Goal: Information Seeking & Learning: Find specific fact

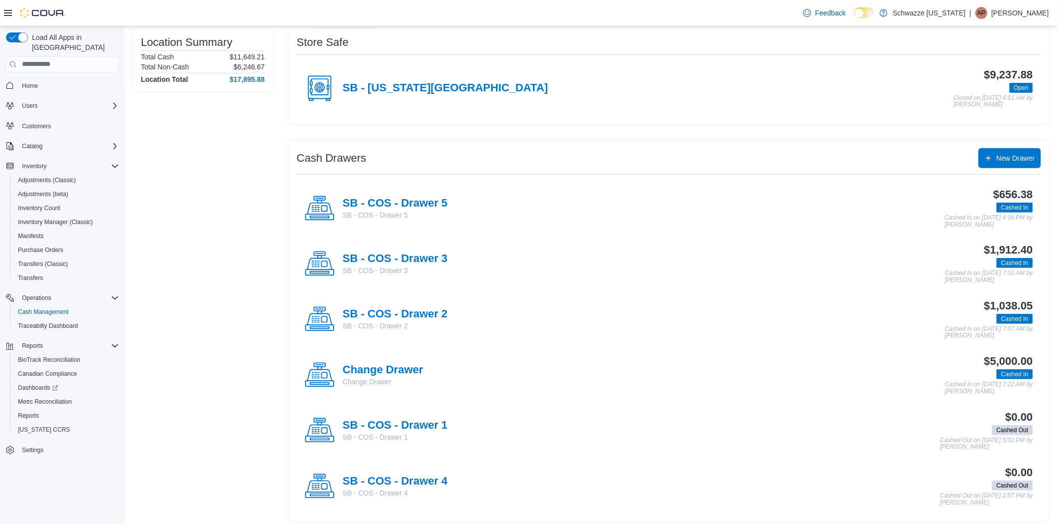
scroll to position [87, 0]
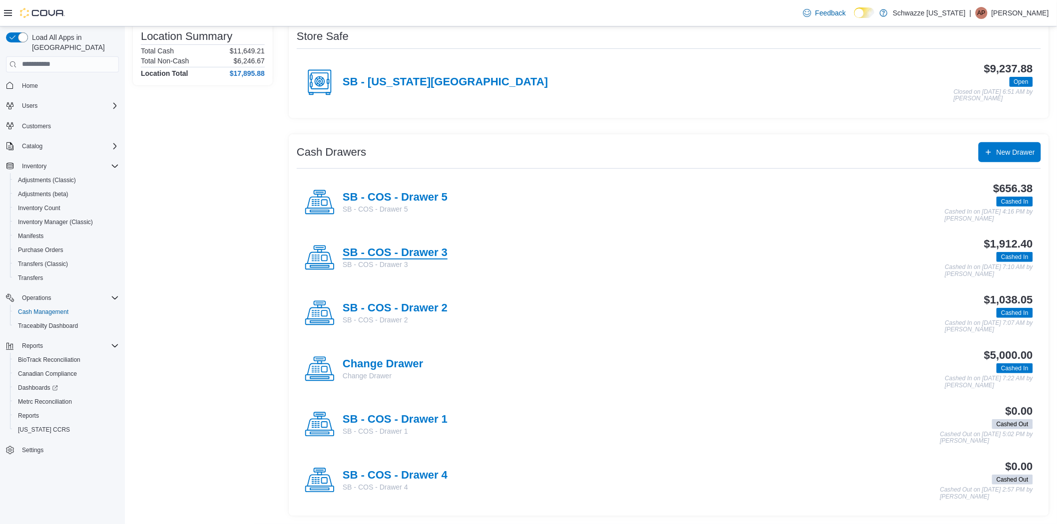
click at [444, 250] on h4 "SB - COS - Drawer 3" at bounding box center [395, 253] width 105 height 13
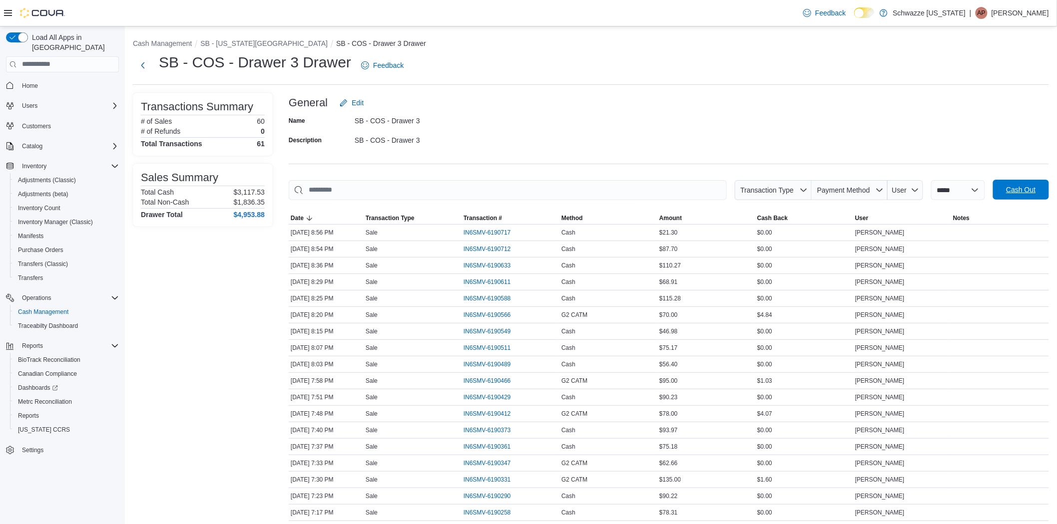
click at [1019, 188] on span "Cash Out" at bounding box center [1020, 190] width 29 height 10
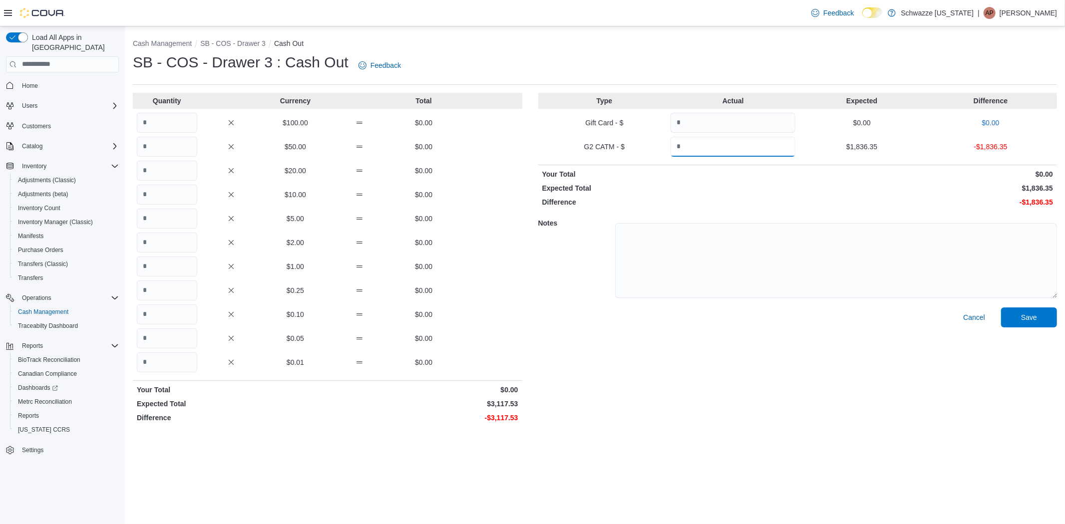
click at [783, 151] on input "Quantity" at bounding box center [733, 147] width 125 height 20
type input "*******"
click at [173, 268] on input "Quantity" at bounding box center [167, 267] width 60 height 20
type input "****"
click at [167, 360] on input "Quantity" at bounding box center [167, 363] width 60 height 20
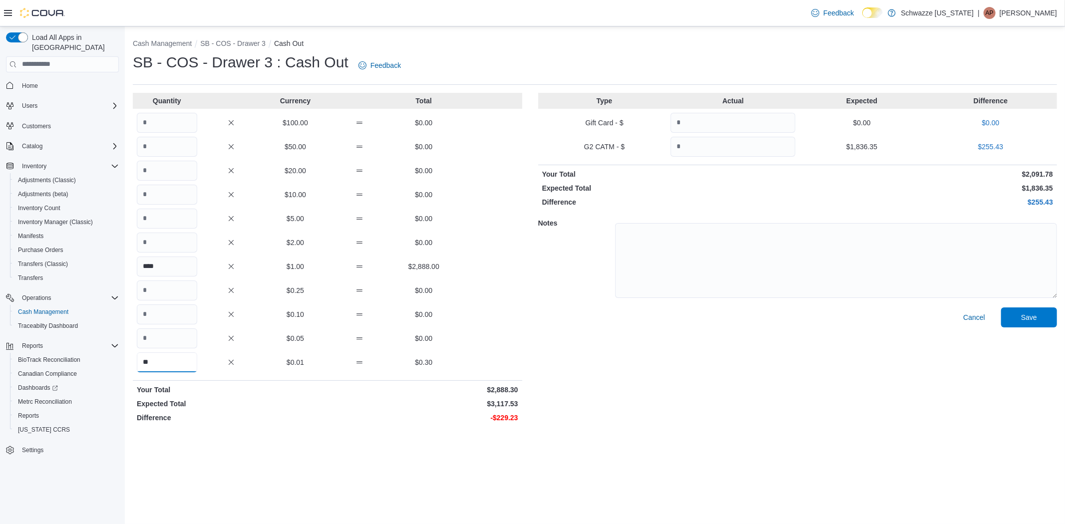
type input "**"
drag, startPoint x: 798, startPoint y: 455, endPoint x: 839, endPoint y: 441, distance: 43.6
click at [799, 455] on div "Cash Management SB - COS - Drawer 3 Cash Out SB - COS - Drawer 3 : Cash Out Fee…" at bounding box center [595, 275] width 940 height 498
click at [1034, 312] on span "Save" at bounding box center [1029, 317] width 44 height 20
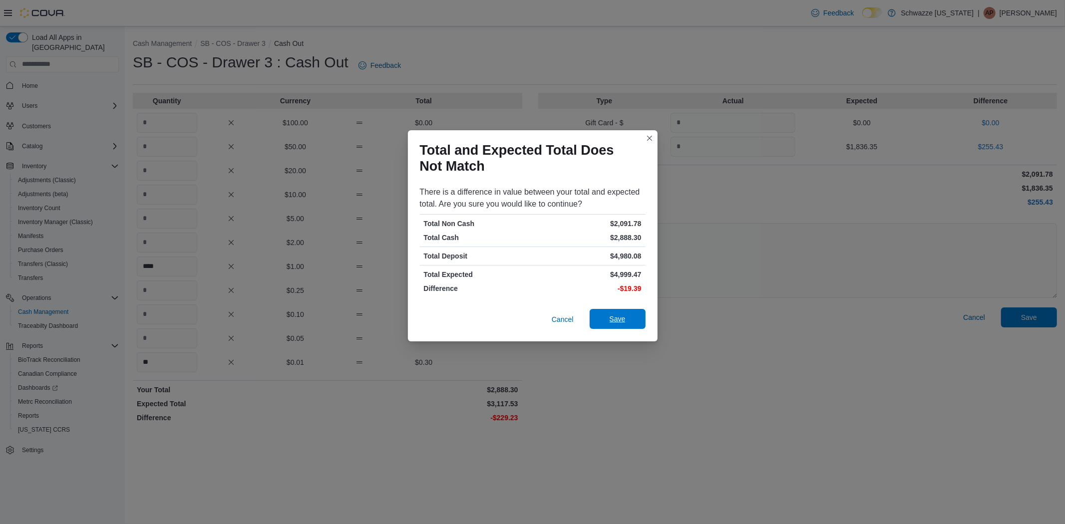
click at [642, 322] on button "Save" at bounding box center [618, 319] width 56 height 20
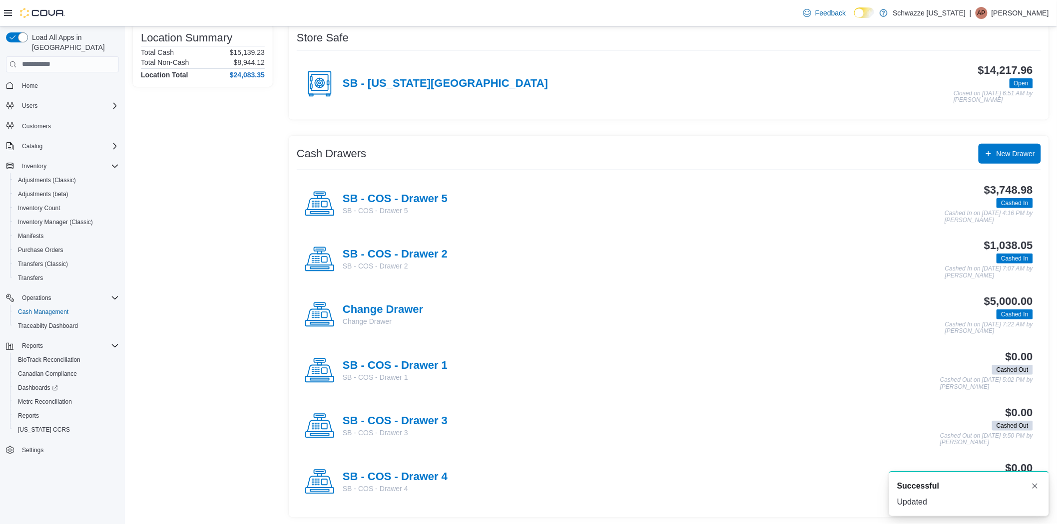
scroll to position [87, 0]
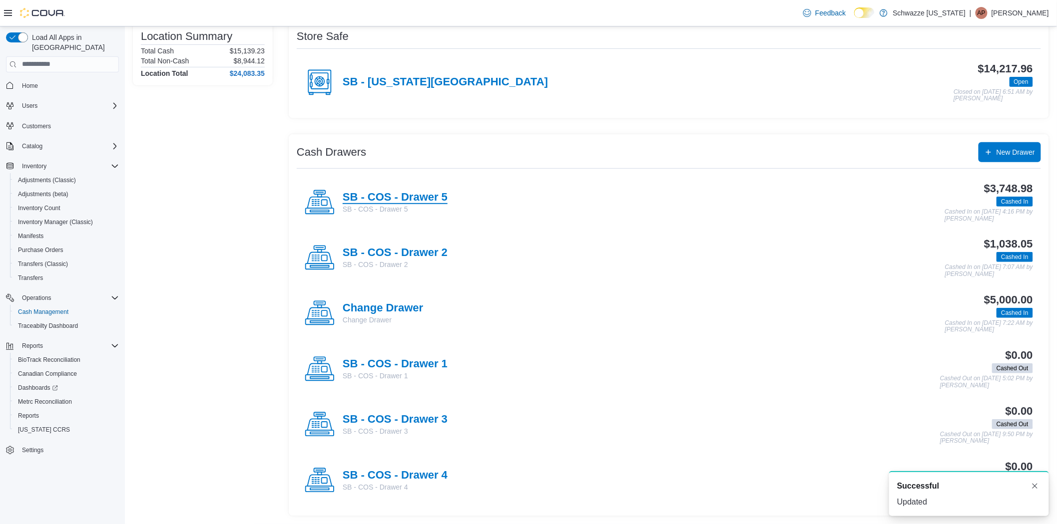
click at [417, 197] on h4 "SB - COS - Drawer 5" at bounding box center [395, 197] width 105 height 13
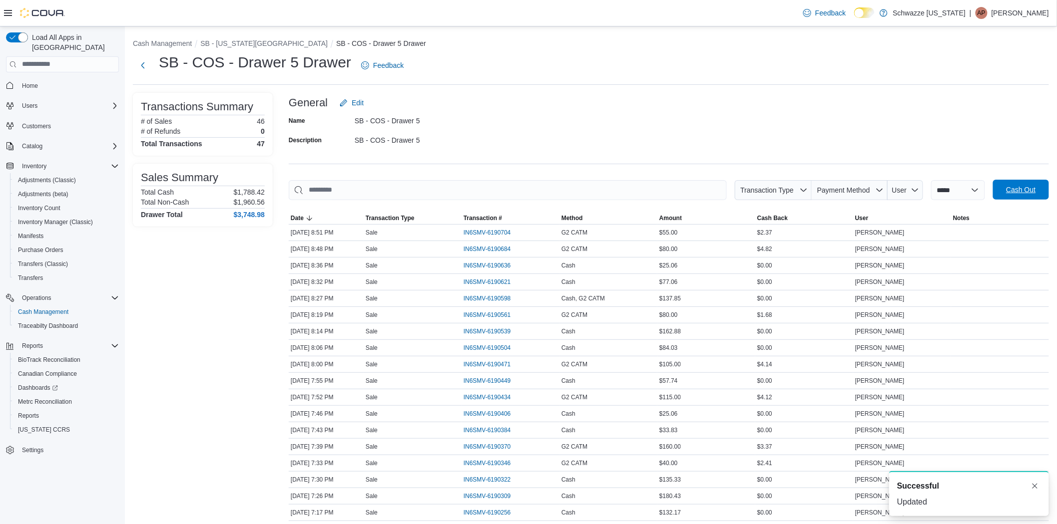
click at [1020, 187] on span "Cash Out" at bounding box center [1020, 190] width 29 height 10
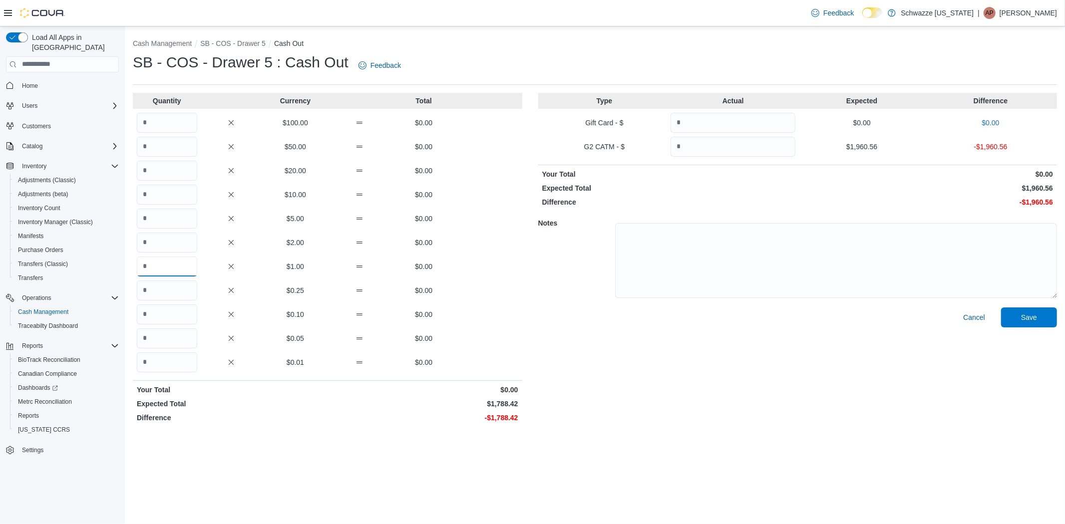
click at [175, 266] on input "Quantity" at bounding box center [167, 267] width 60 height 20
type input "****"
drag, startPoint x: 172, startPoint y: 361, endPoint x: 171, endPoint y: 390, distance: 28.5
click at [171, 370] on input "Quantity" at bounding box center [167, 363] width 60 height 20
type input "**"
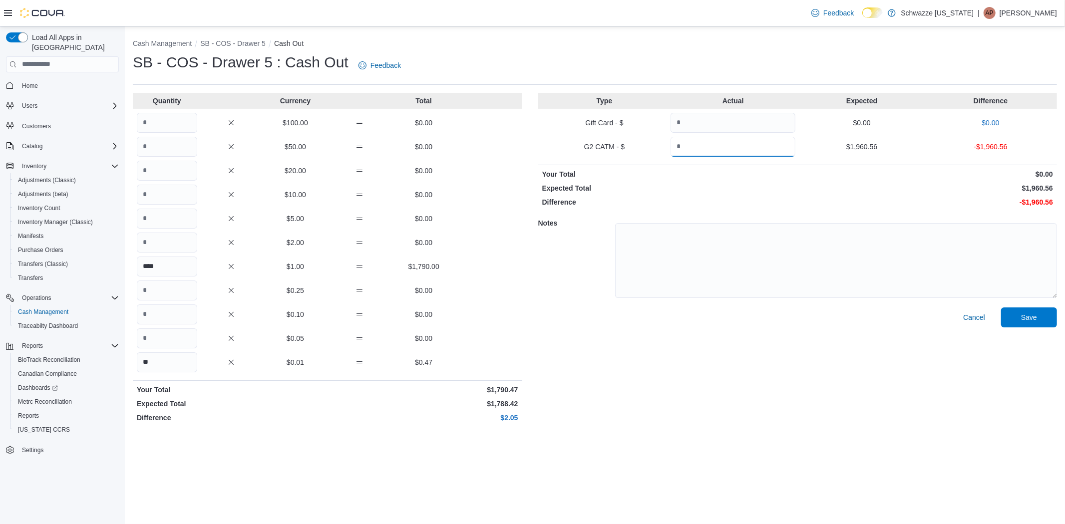
click at [756, 146] on input "Quantity" at bounding box center [733, 147] width 125 height 20
type input "*******"
click at [1027, 322] on span "Save" at bounding box center [1029, 317] width 16 height 10
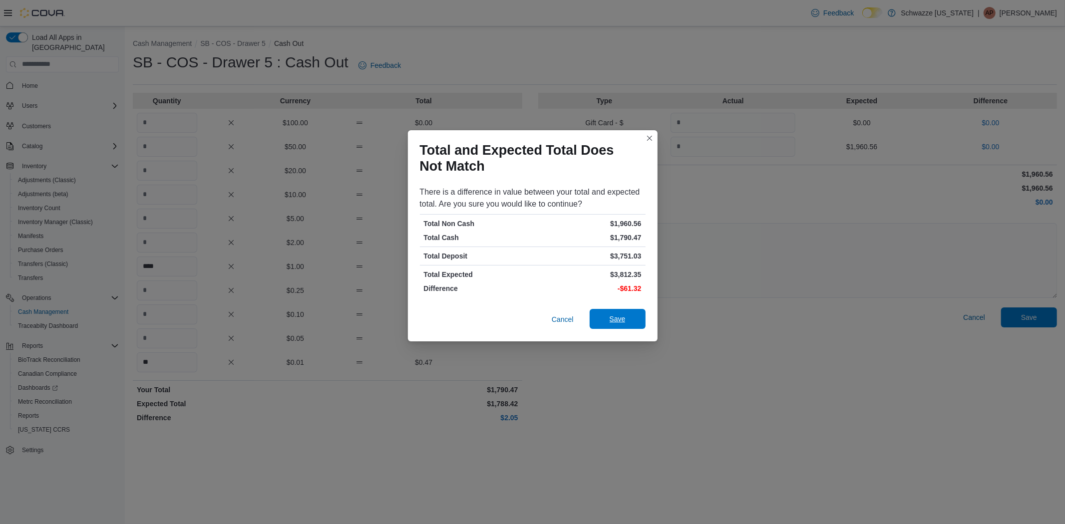
click at [624, 313] on span "Save" at bounding box center [618, 319] width 44 height 20
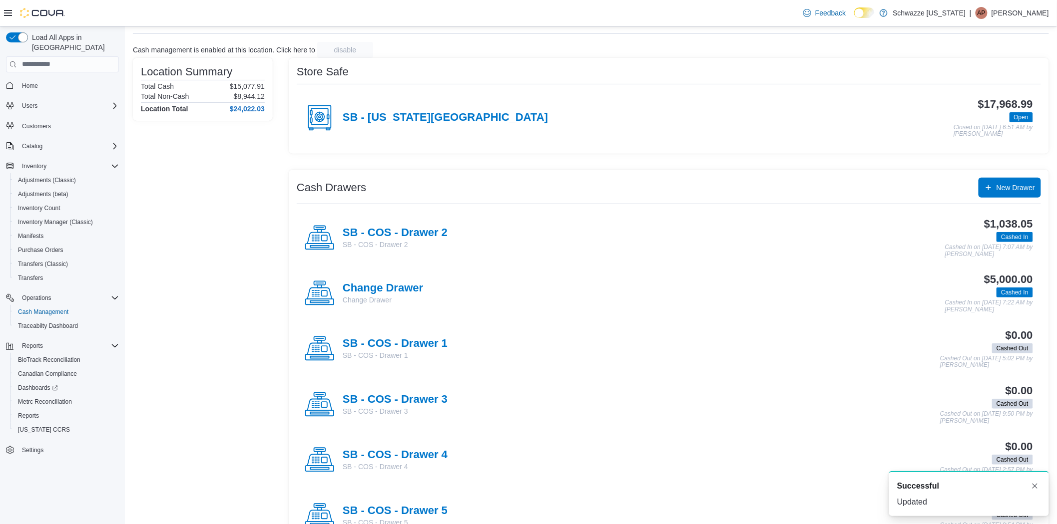
scroll to position [87, 0]
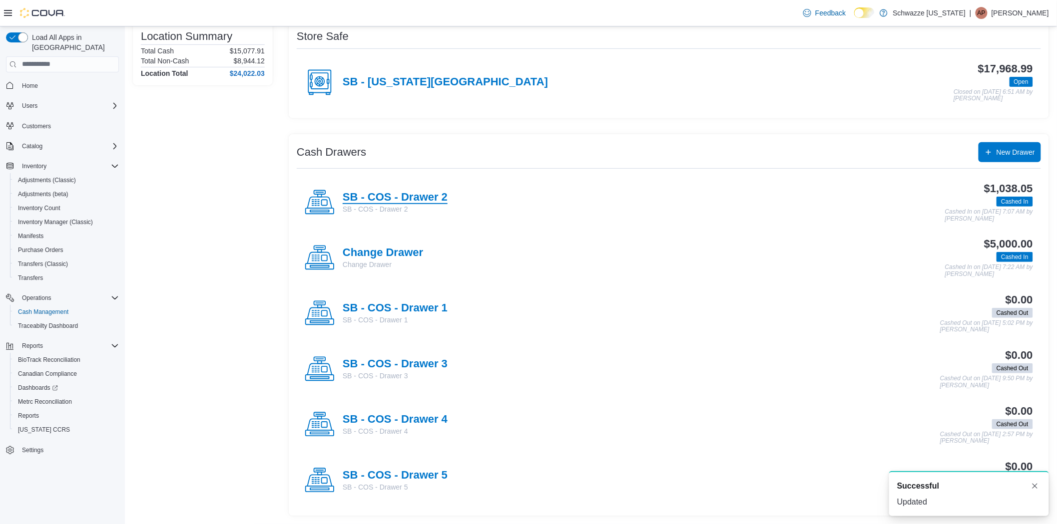
click at [381, 199] on h4 "SB - COS - Drawer 2" at bounding box center [395, 197] width 105 height 13
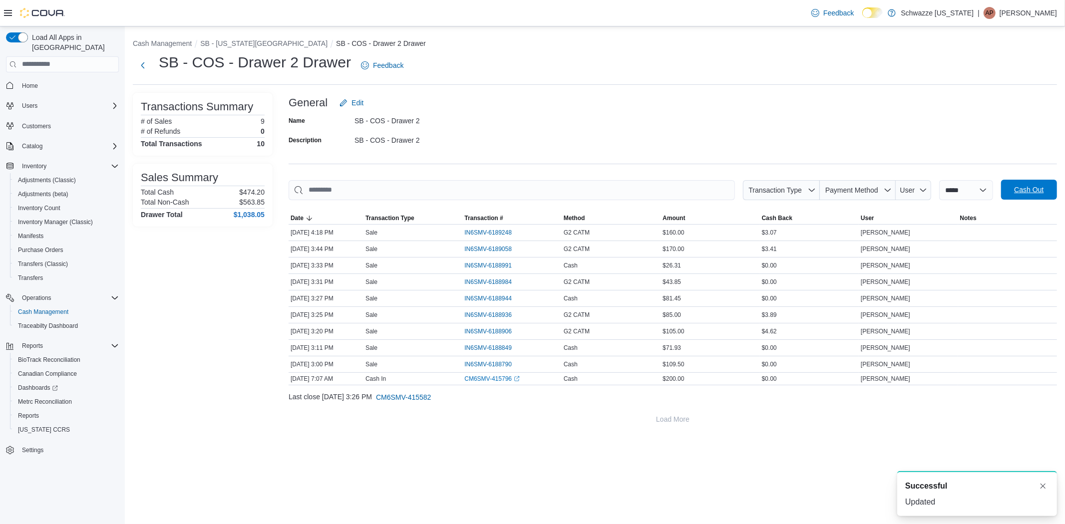
click at [1023, 193] on span "Cash Out" at bounding box center [1028, 190] width 29 height 10
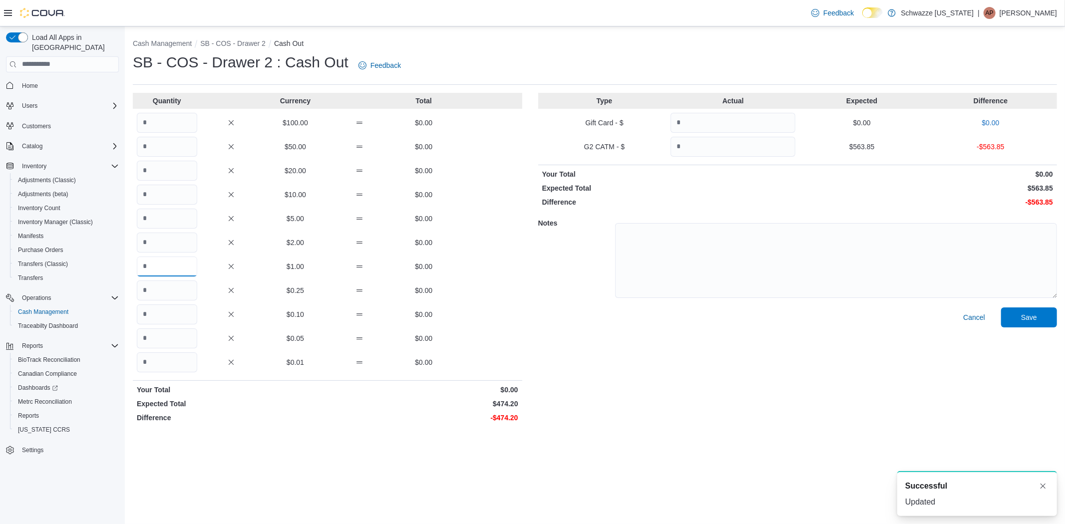
click at [168, 271] on input "Quantity" at bounding box center [167, 267] width 60 height 20
type input "***"
click at [182, 365] on input "Quantity" at bounding box center [167, 363] width 60 height 20
type input "**"
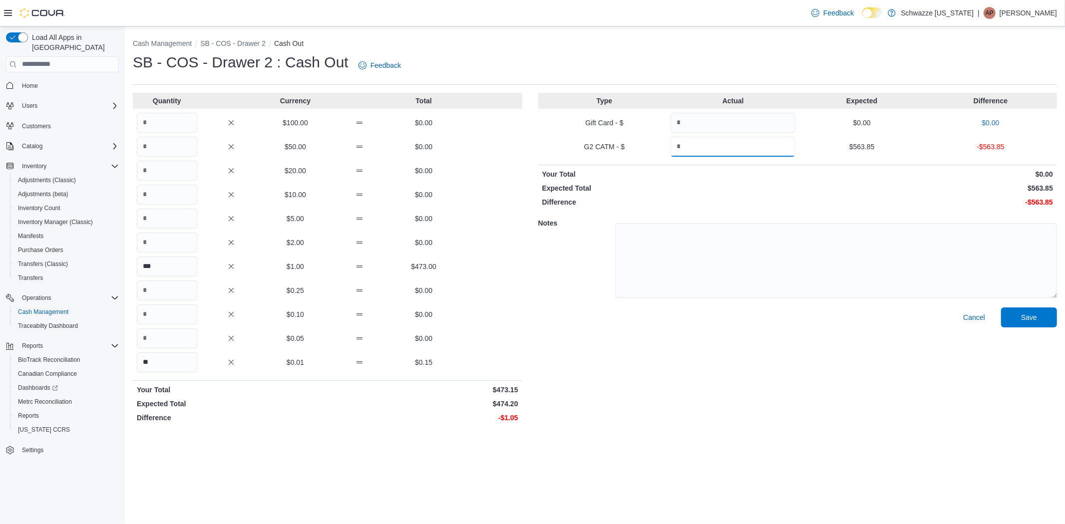
click at [734, 137] on input "Quantity" at bounding box center [733, 147] width 125 height 20
type input "******"
click at [748, 449] on div "Cash Management SB - COS - Drawer 2 Cash Out SB - COS - Drawer 2 : Cash Out Fee…" at bounding box center [595, 275] width 940 height 498
click at [1025, 314] on span "Save" at bounding box center [1029, 317] width 16 height 10
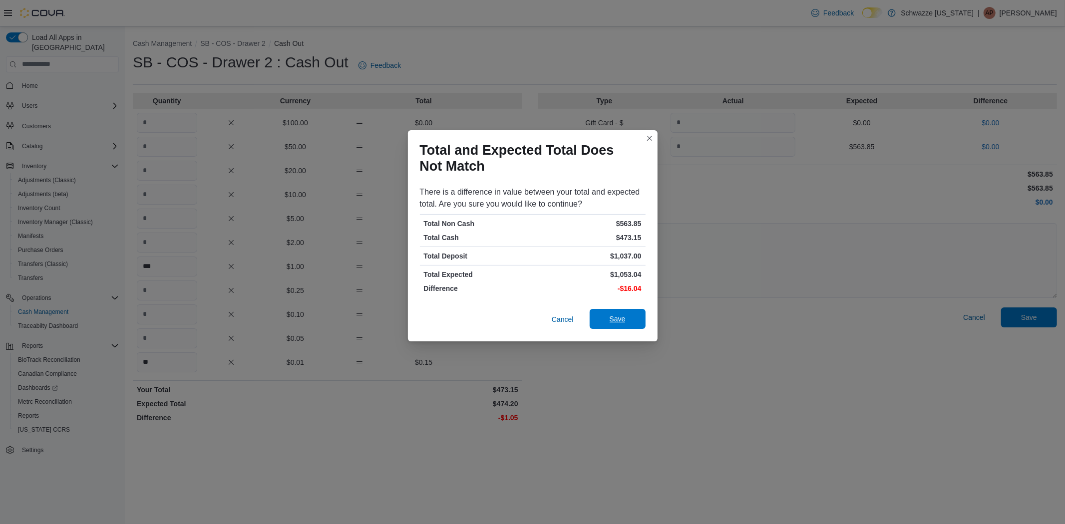
click at [607, 319] on span "Save" at bounding box center [618, 319] width 44 height 20
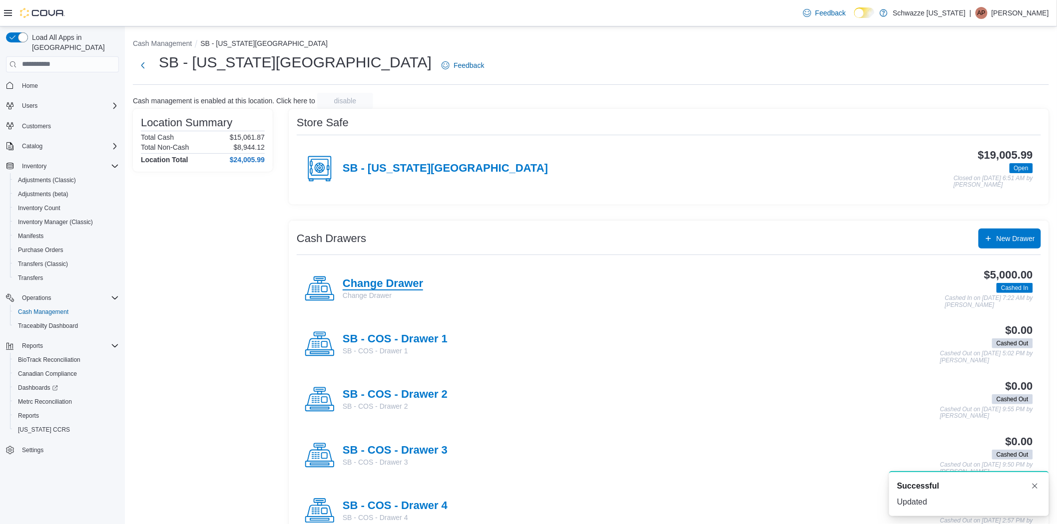
click at [404, 285] on h4 "Change Drawer" at bounding box center [383, 284] width 80 height 13
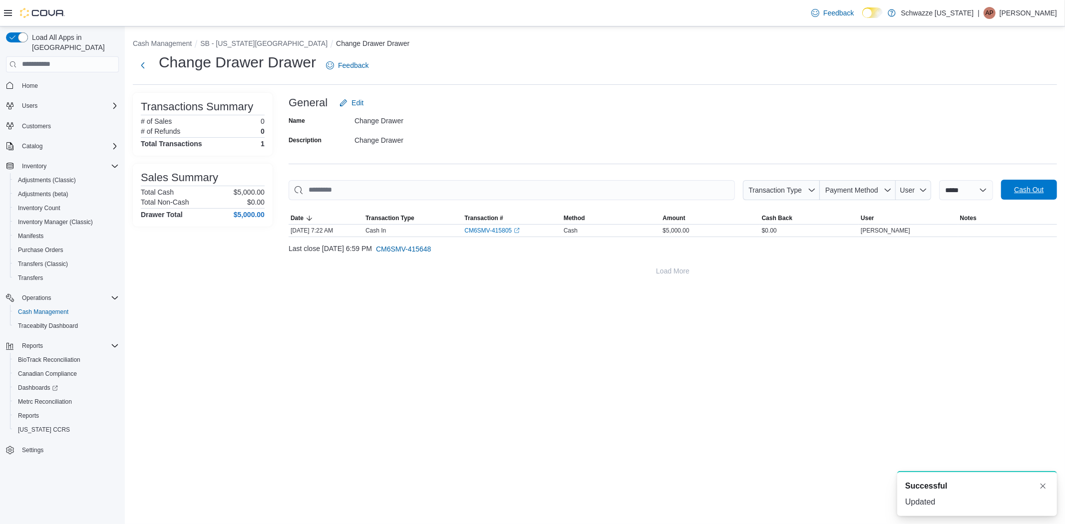
click at [1010, 196] on span "Cash Out" at bounding box center [1029, 190] width 44 height 20
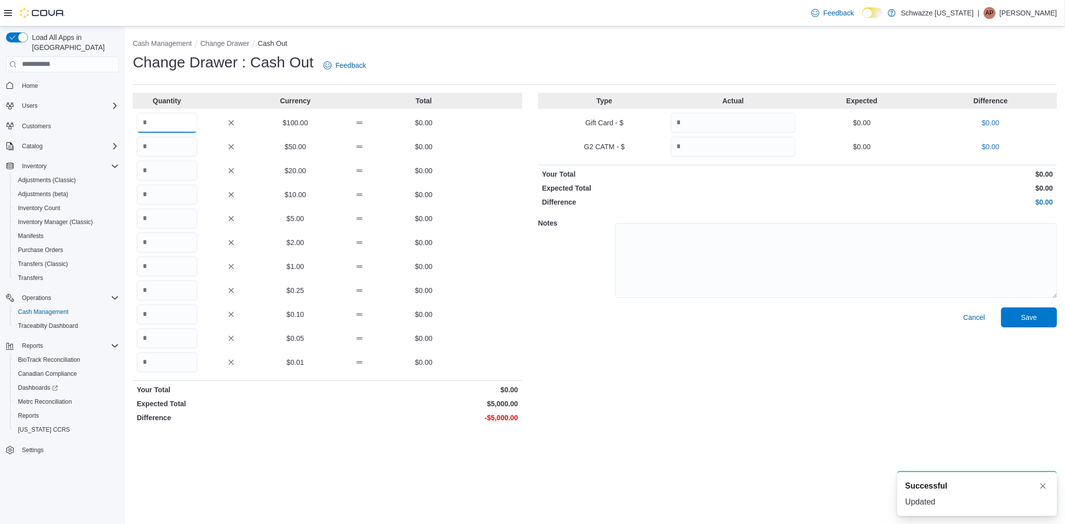
click at [182, 121] on input "Quantity" at bounding box center [167, 123] width 60 height 20
type input "**"
click at [1031, 326] on span "Save" at bounding box center [1029, 317] width 44 height 20
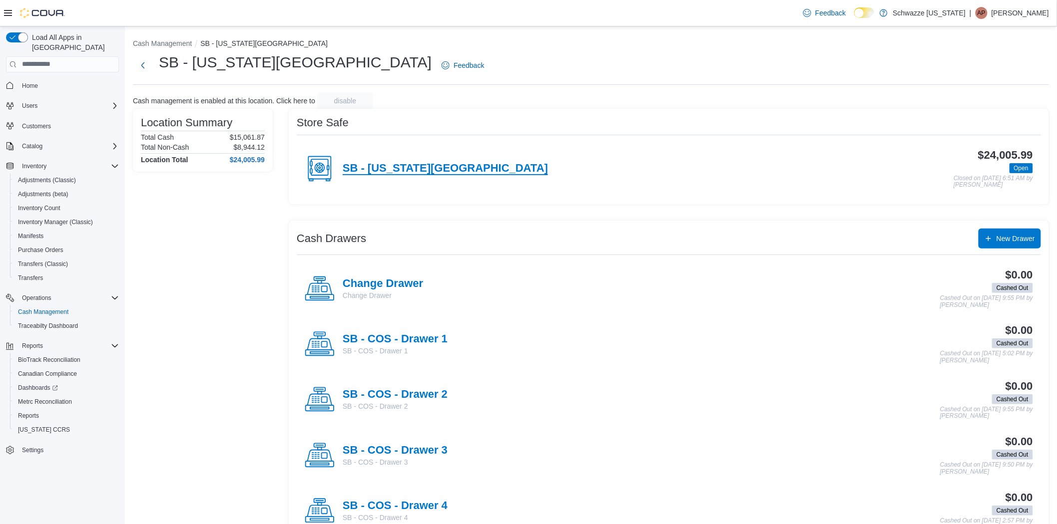
click at [426, 165] on h4 "SB - Colorado Springs" at bounding box center [445, 168] width 205 height 13
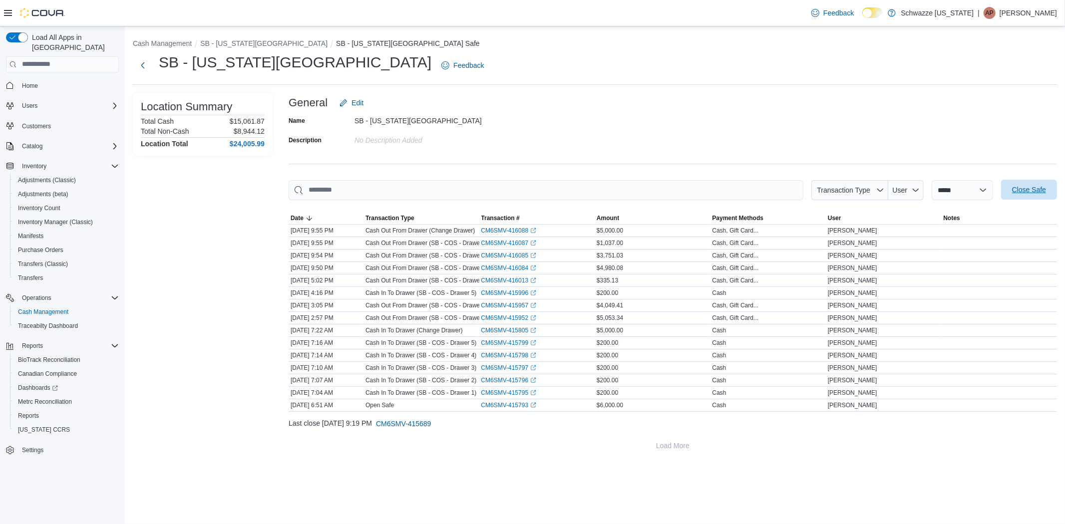
click at [1037, 186] on span "Close Safe" at bounding box center [1029, 190] width 34 height 10
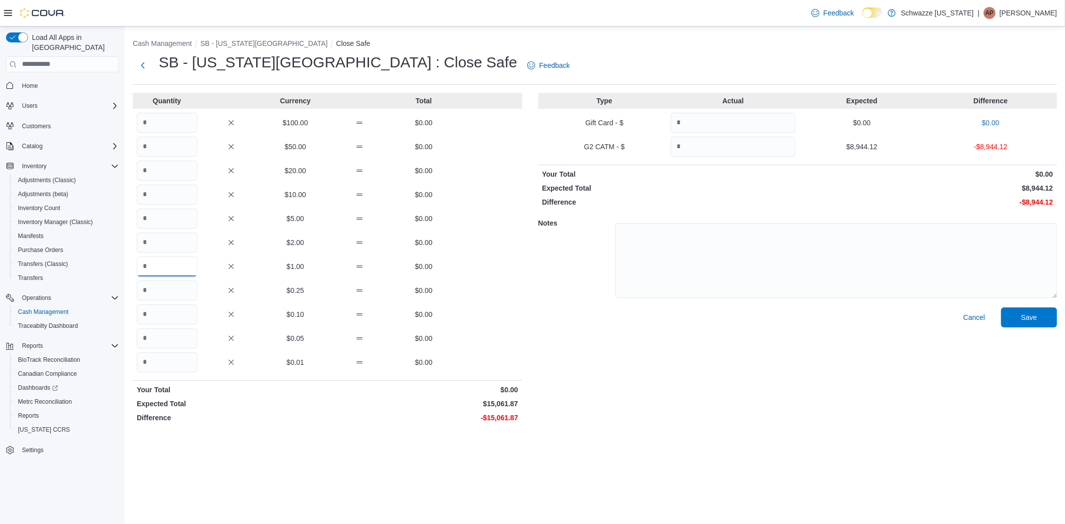
click at [162, 264] on input "Quantity" at bounding box center [167, 267] width 60 height 20
type input "*****"
click at [192, 359] on input "Quantity" at bounding box center [167, 363] width 60 height 20
type input "**"
click at [758, 153] on input "Quantity" at bounding box center [733, 147] width 125 height 20
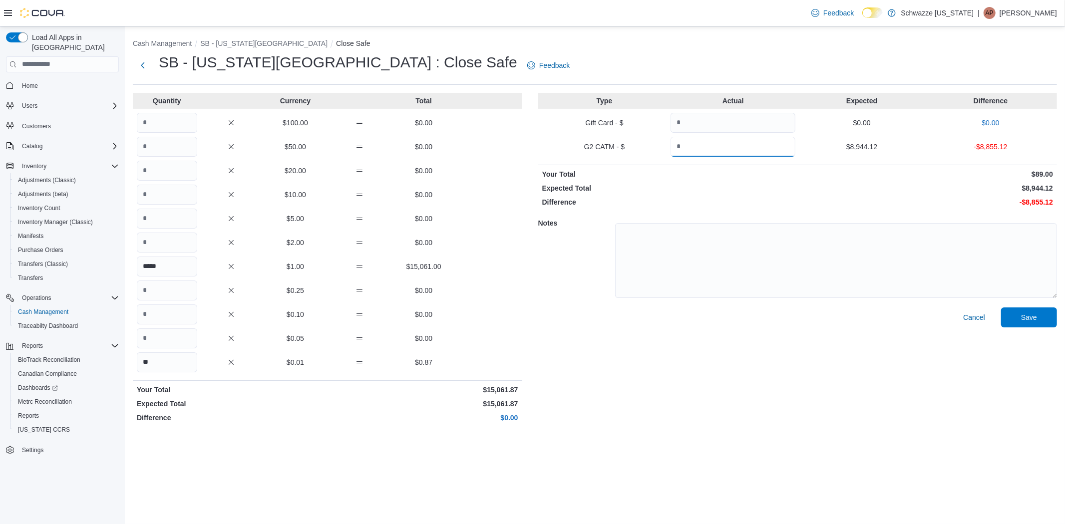
type input "*"
type input "*******"
click at [1025, 315] on span "Save" at bounding box center [1029, 317] width 16 height 10
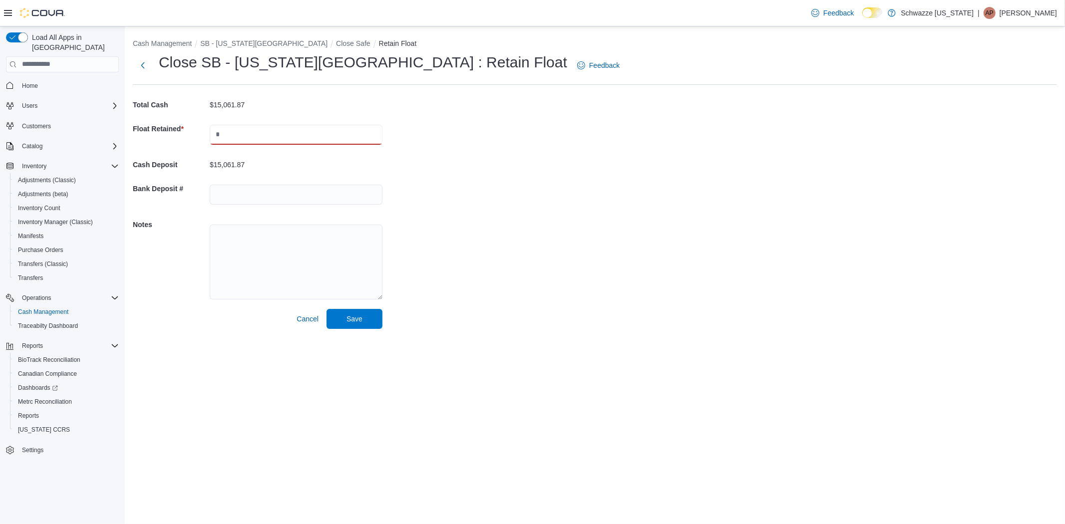
click at [310, 130] on input "text" at bounding box center [296, 135] width 173 height 20
type input "****"
click at [355, 321] on span "Save" at bounding box center [355, 319] width 16 height 10
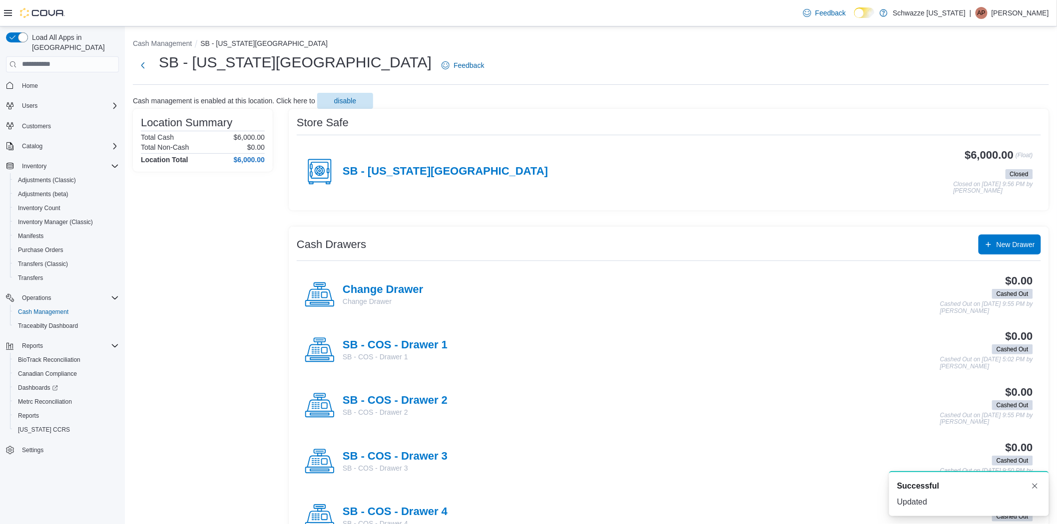
click at [1023, 17] on p "Amber Palubeskie" at bounding box center [1019, 13] width 57 height 12
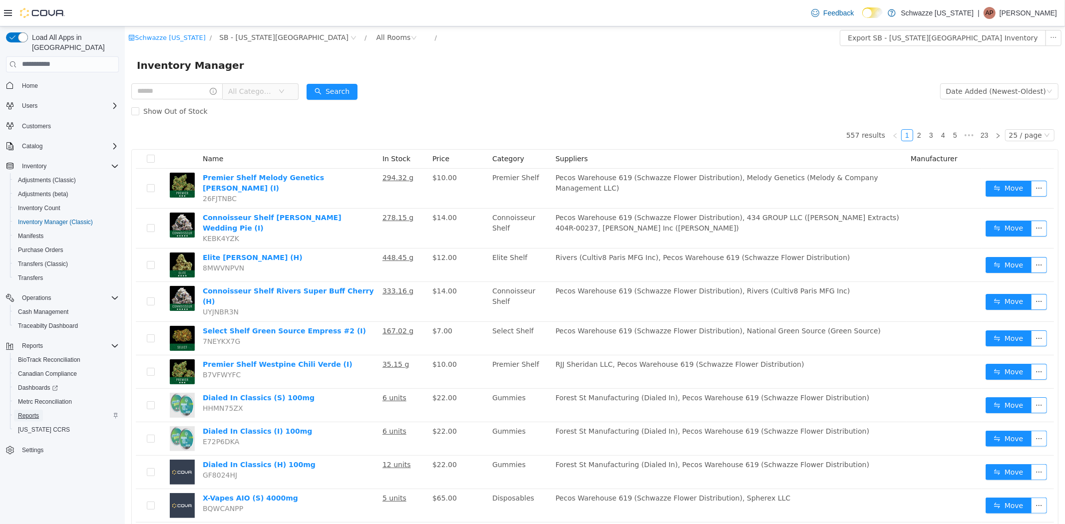
click at [30, 412] on span "Reports" at bounding box center [28, 416] width 21 height 8
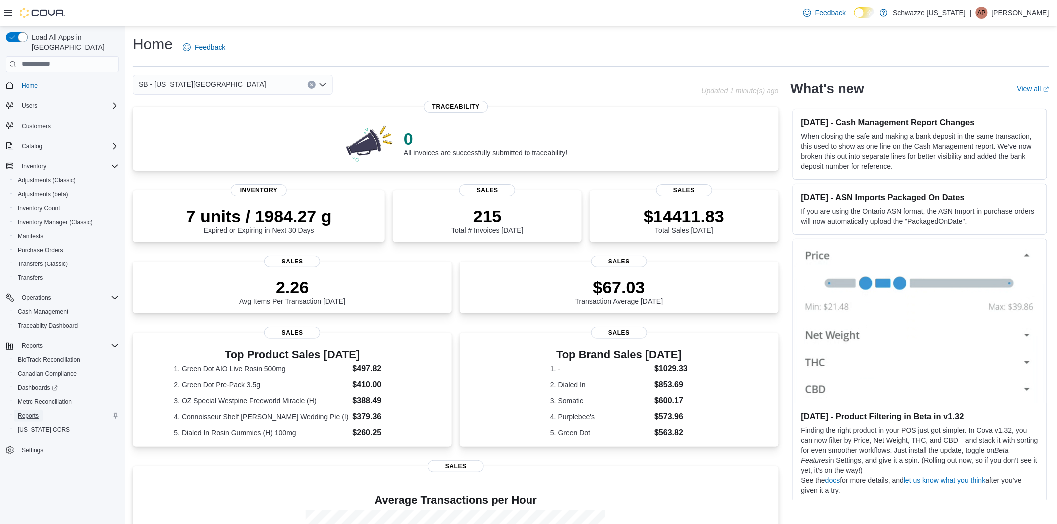
click at [41, 410] on link "Reports" at bounding box center [28, 416] width 29 height 12
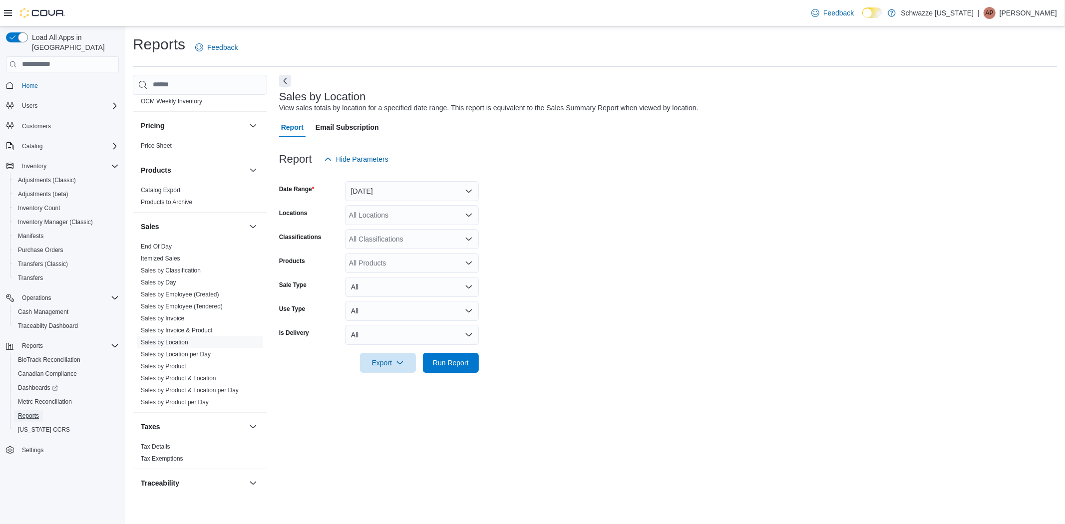
scroll to position [610, 0]
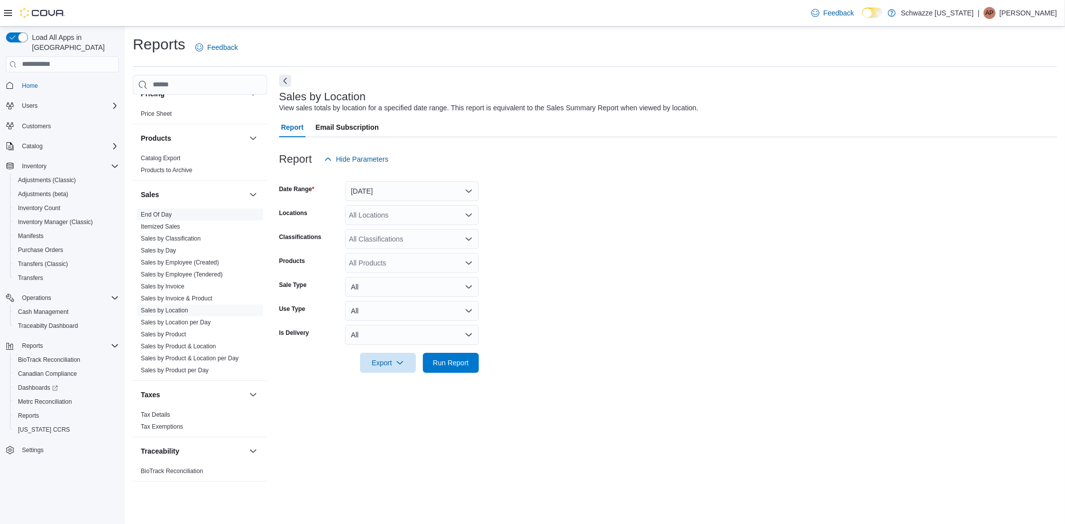
click at [165, 212] on link "End Of Day" at bounding box center [156, 214] width 31 height 7
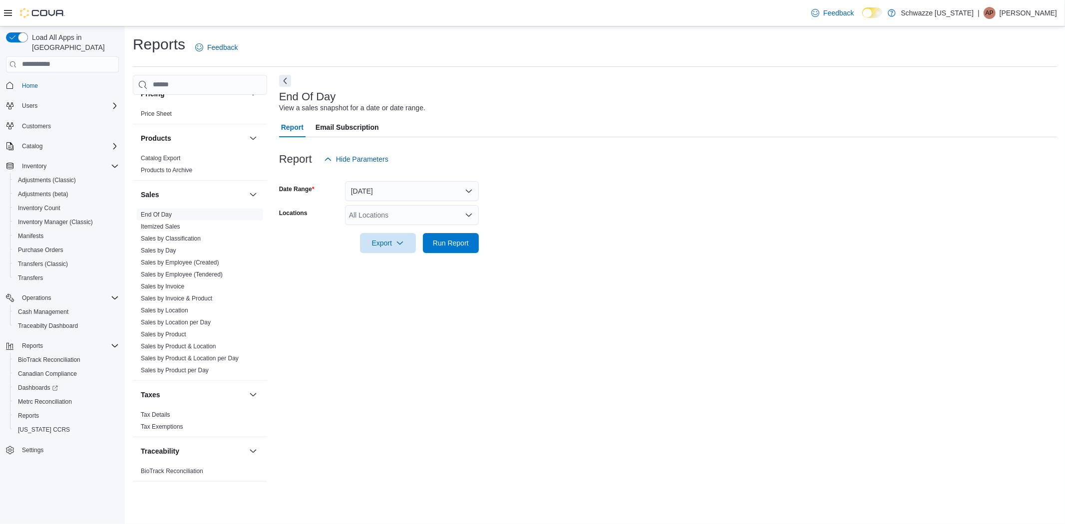
click at [393, 210] on div "All Locations" at bounding box center [412, 215] width 134 height 20
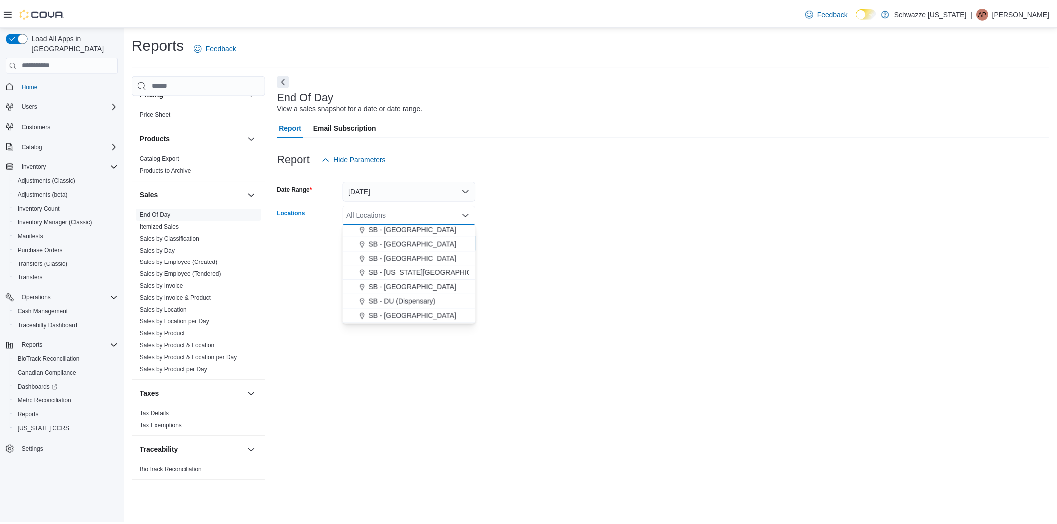
scroll to position [133, 0]
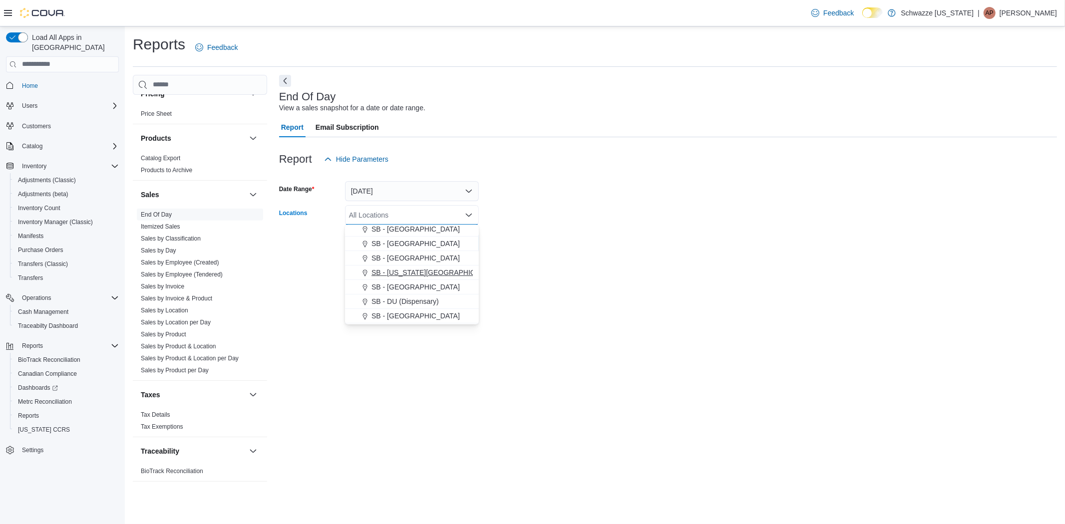
click at [411, 274] on span "SB - Colorado Springs" at bounding box center [435, 273] width 127 height 10
click at [607, 261] on div at bounding box center [668, 259] width 778 height 12
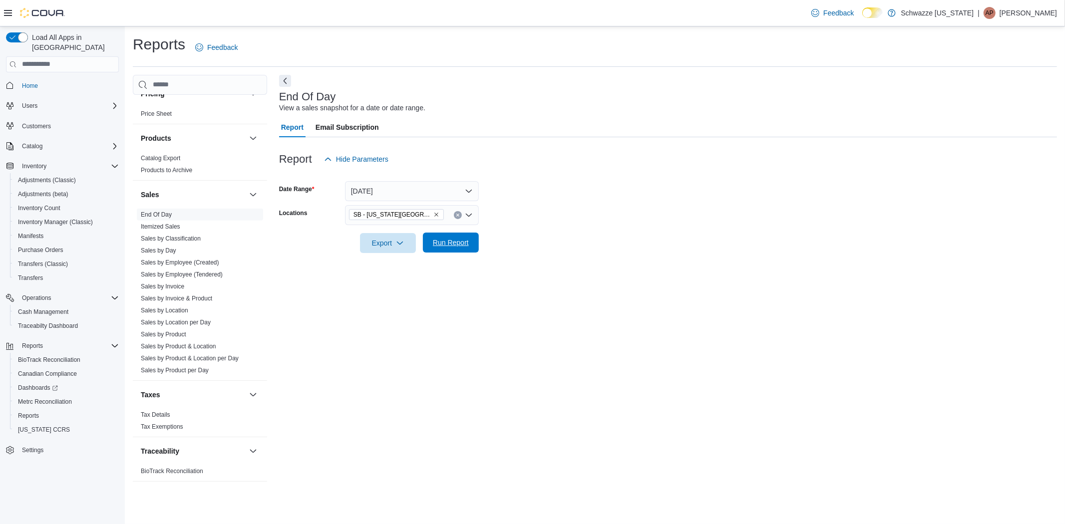
click at [442, 247] on span "Run Report" at bounding box center [451, 243] width 36 height 10
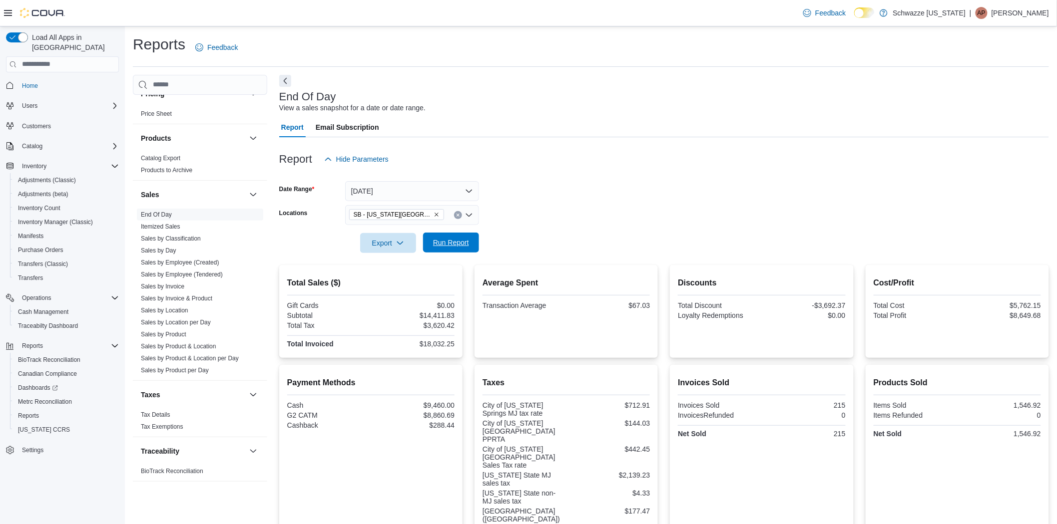
click at [473, 242] on button "Run Report" at bounding box center [451, 243] width 56 height 20
drag, startPoint x: 459, startPoint y: 340, endPoint x: 426, endPoint y: 345, distance: 33.9
click at [426, 345] on div "Total Sales ($) Gift Cards $0.00 Subtotal $14,411.83 Total Tax $3,620.42 Total …" at bounding box center [370, 311] width 183 height 93
copy div "18,032.25"
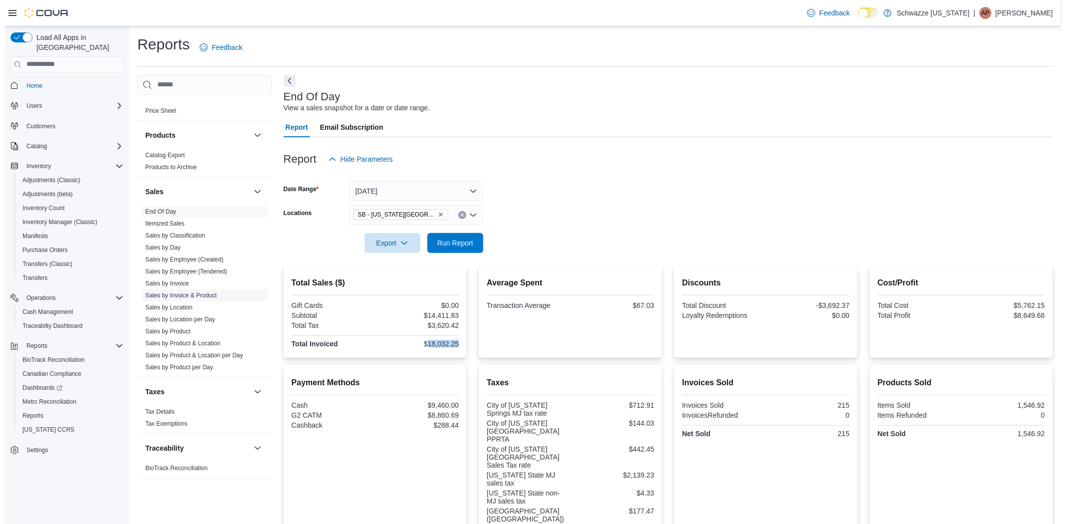
scroll to position [614, 0]
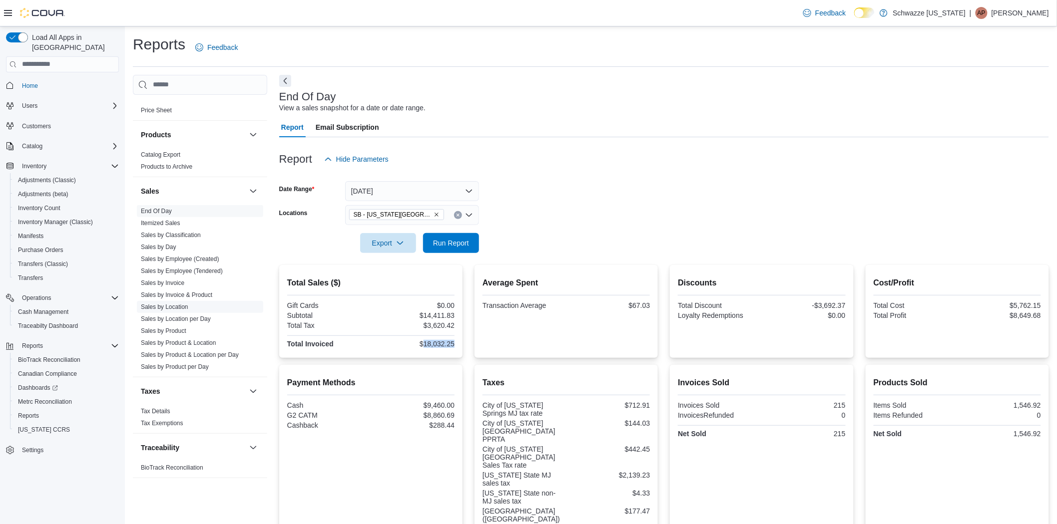
click at [183, 307] on link "Sales by Location" at bounding box center [164, 307] width 47 height 7
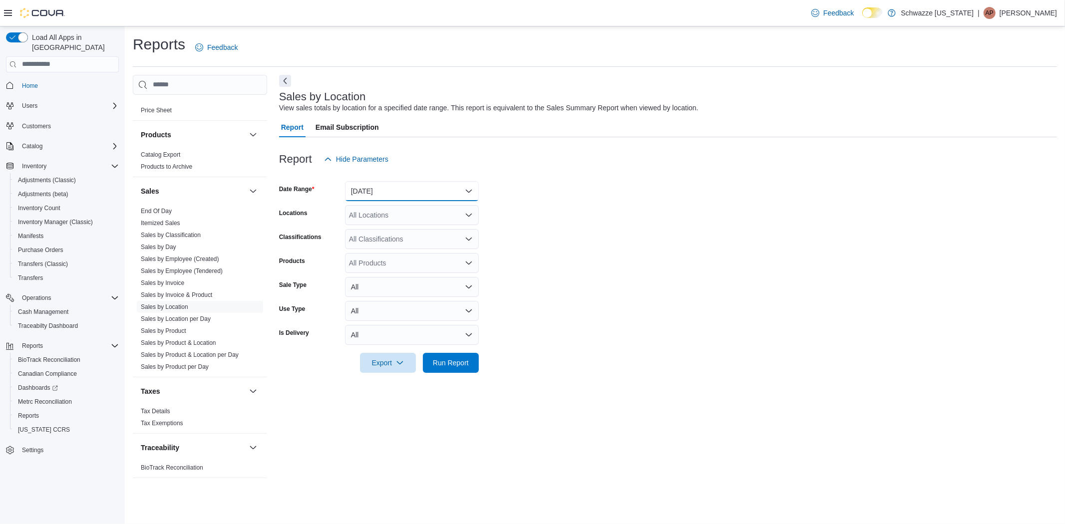
click at [428, 181] on button "Yesterday" at bounding box center [412, 191] width 134 height 20
click at [380, 232] on span "Today" at bounding box center [418, 231] width 114 height 12
click at [427, 220] on div "All Locations" at bounding box center [412, 215] width 134 height 20
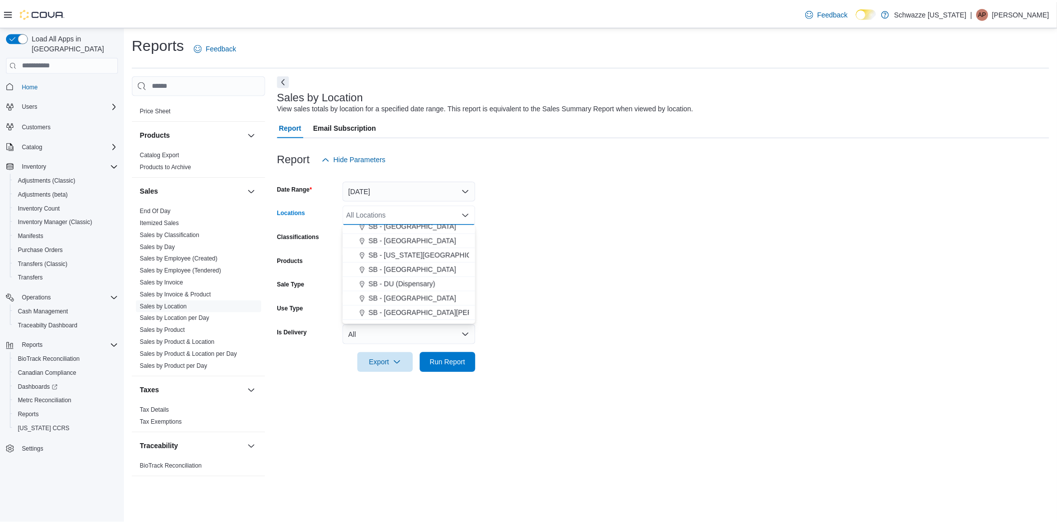
scroll to position [155, 0]
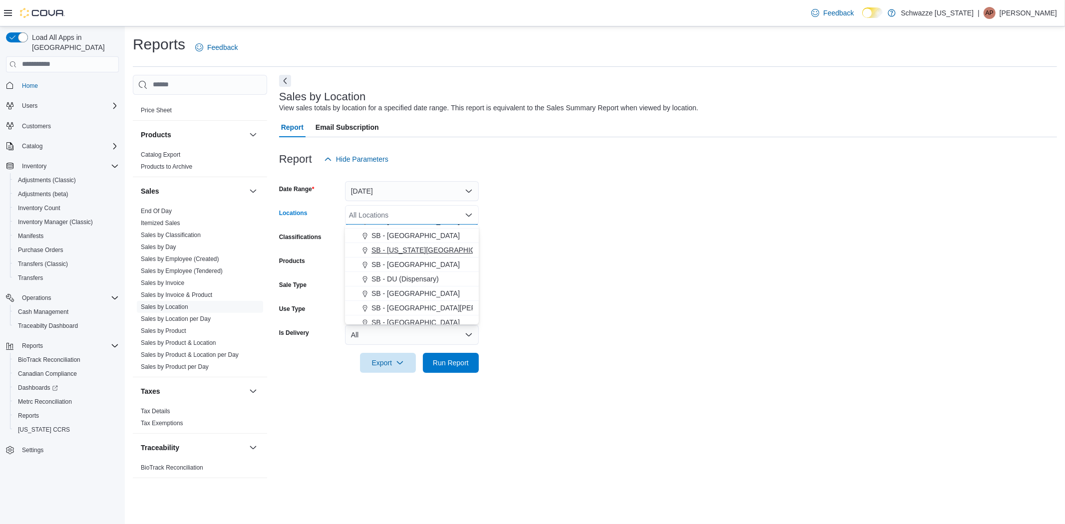
click at [421, 248] on span "SB - Colorado Springs" at bounding box center [435, 250] width 127 height 10
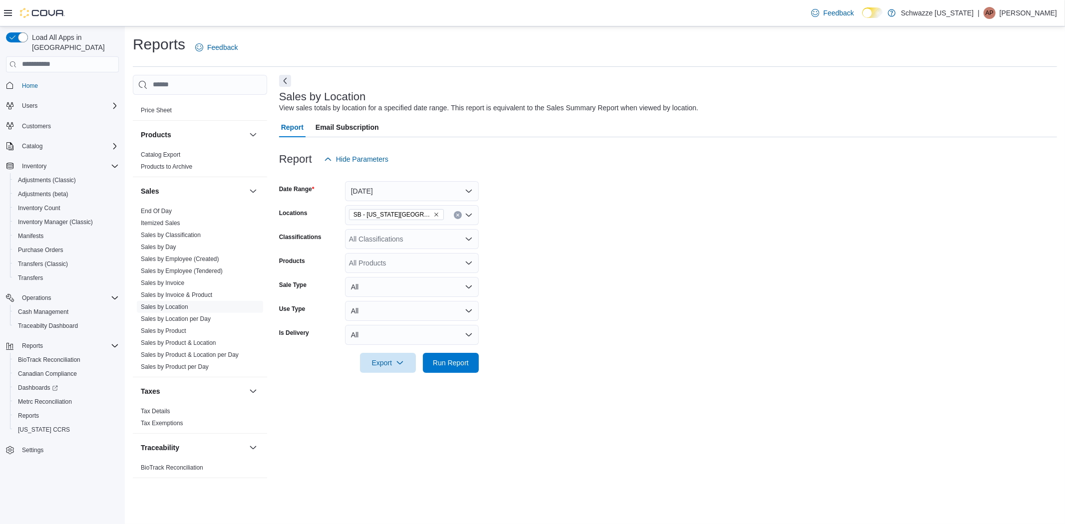
click at [767, 243] on form "Date Range Today Locations SB - Colorado Springs Classifications All Classifica…" at bounding box center [668, 271] width 778 height 204
click at [452, 373] on div at bounding box center [668, 379] width 778 height 12
click at [453, 365] on span "Run Report" at bounding box center [451, 363] width 36 height 10
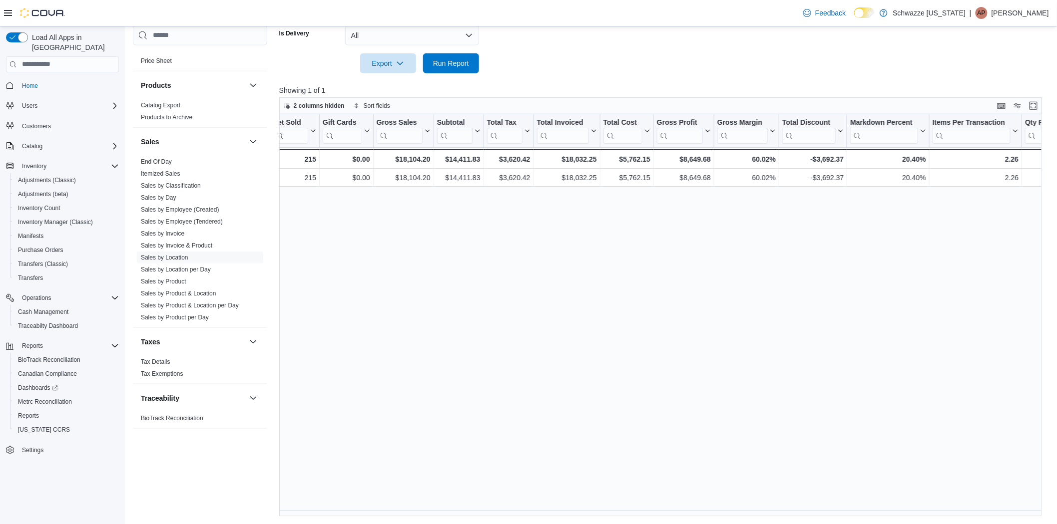
scroll to position [0, 224]
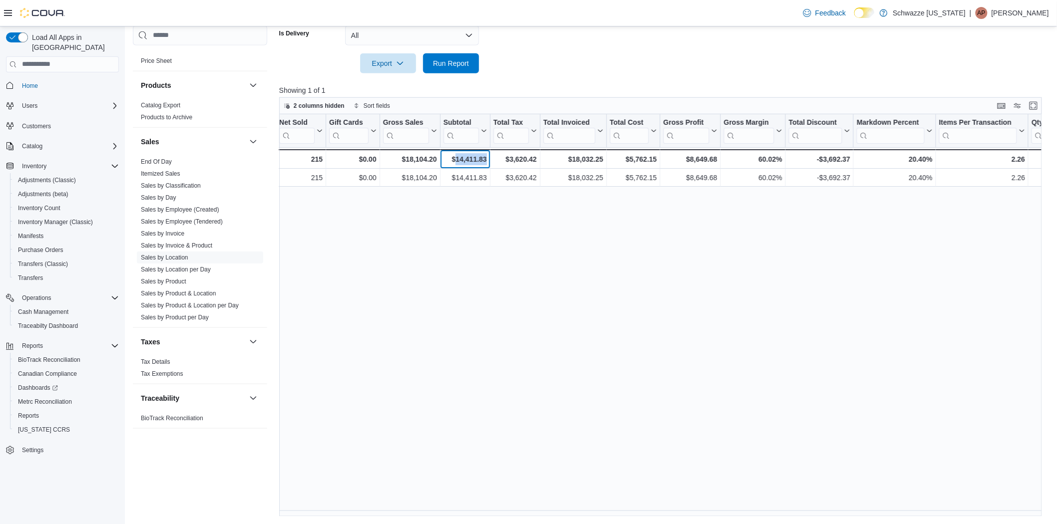
drag, startPoint x: 486, startPoint y: 157, endPoint x: 455, endPoint y: 157, distance: 31.0
click at [455, 157] on div "$14,411.83 - Subtotal, column 7, row 2" at bounding box center [465, 158] width 50 height 19
copy div "14,411.83"
click at [1006, 13] on p "Amber Palubeskie" at bounding box center [1019, 13] width 57 height 12
click at [978, 102] on span "Sign Out" at bounding box center [984, 99] width 27 height 10
